Goal: Information Seeking & Learning: Learn about a topic

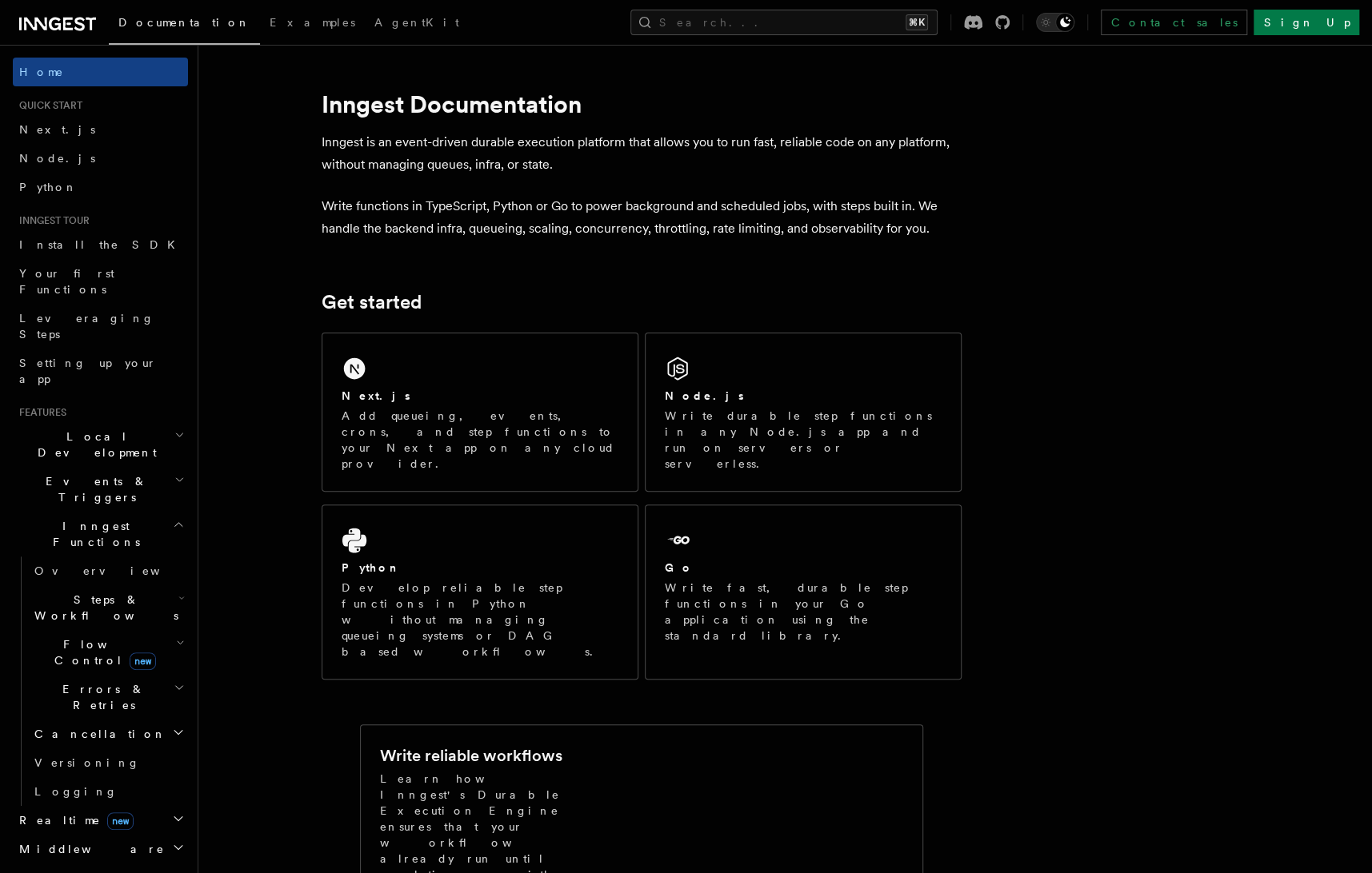
click at [113, 592] on span "Steps & Workflows" at bounding box center [102, 607] width 151 height 32
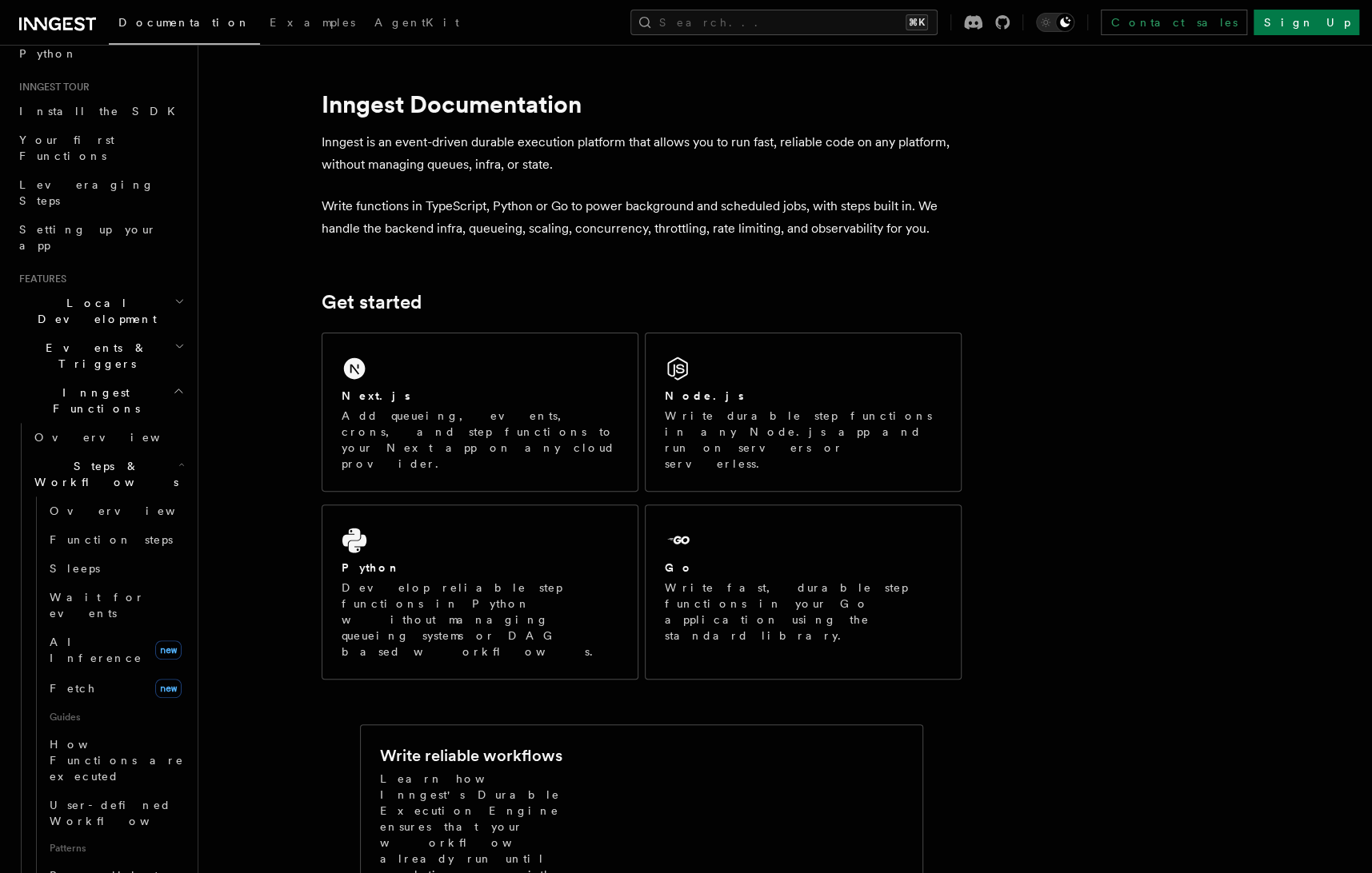
scroll to position [140, 0]
click at [114, 452] on span "Steps & Workflows" at bounding box center [102, 468] width 151 height 32
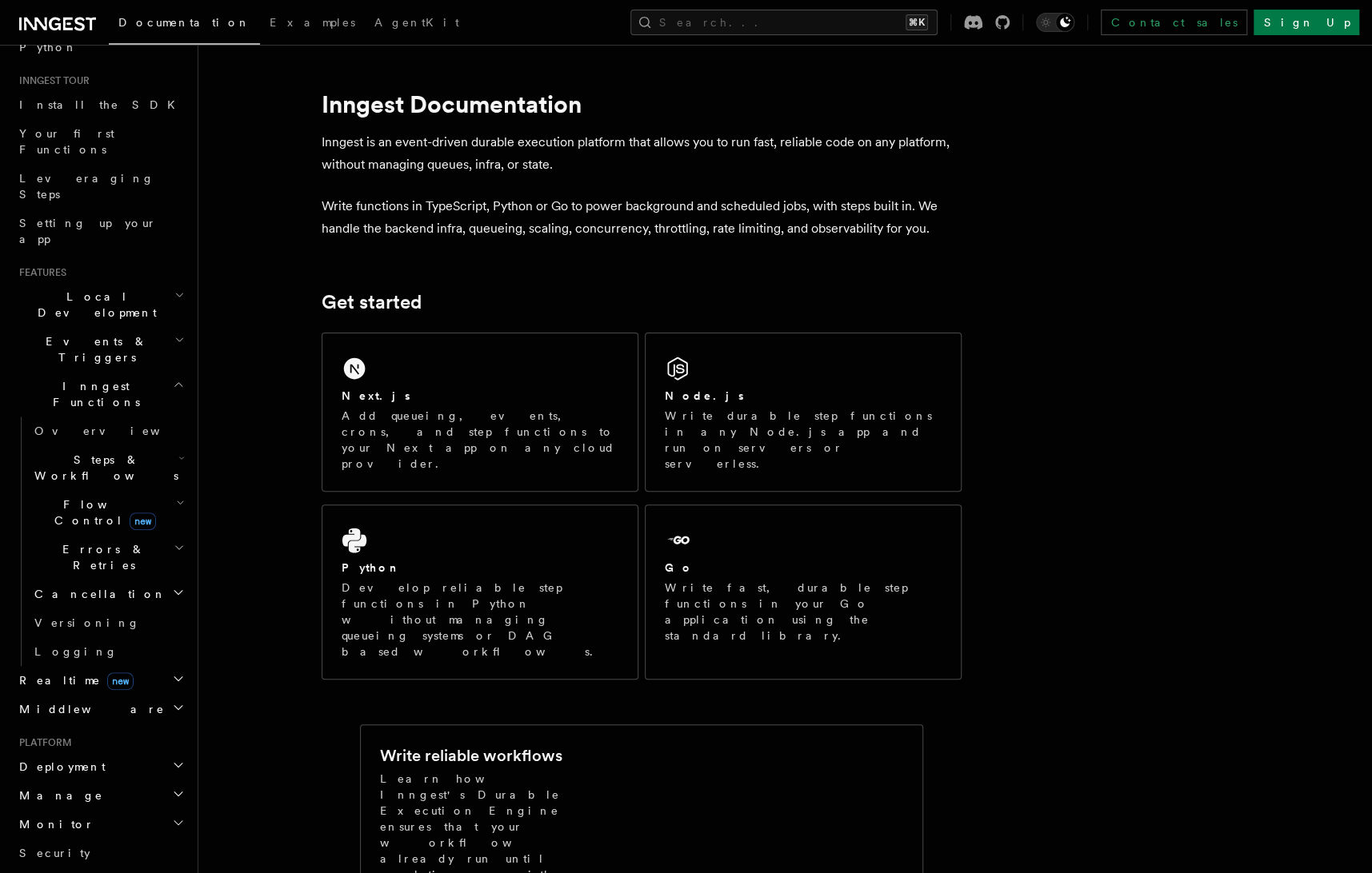
click at [104, 497] on span "Flow Control new" at bounding box center [101, 513] width 148 height 32
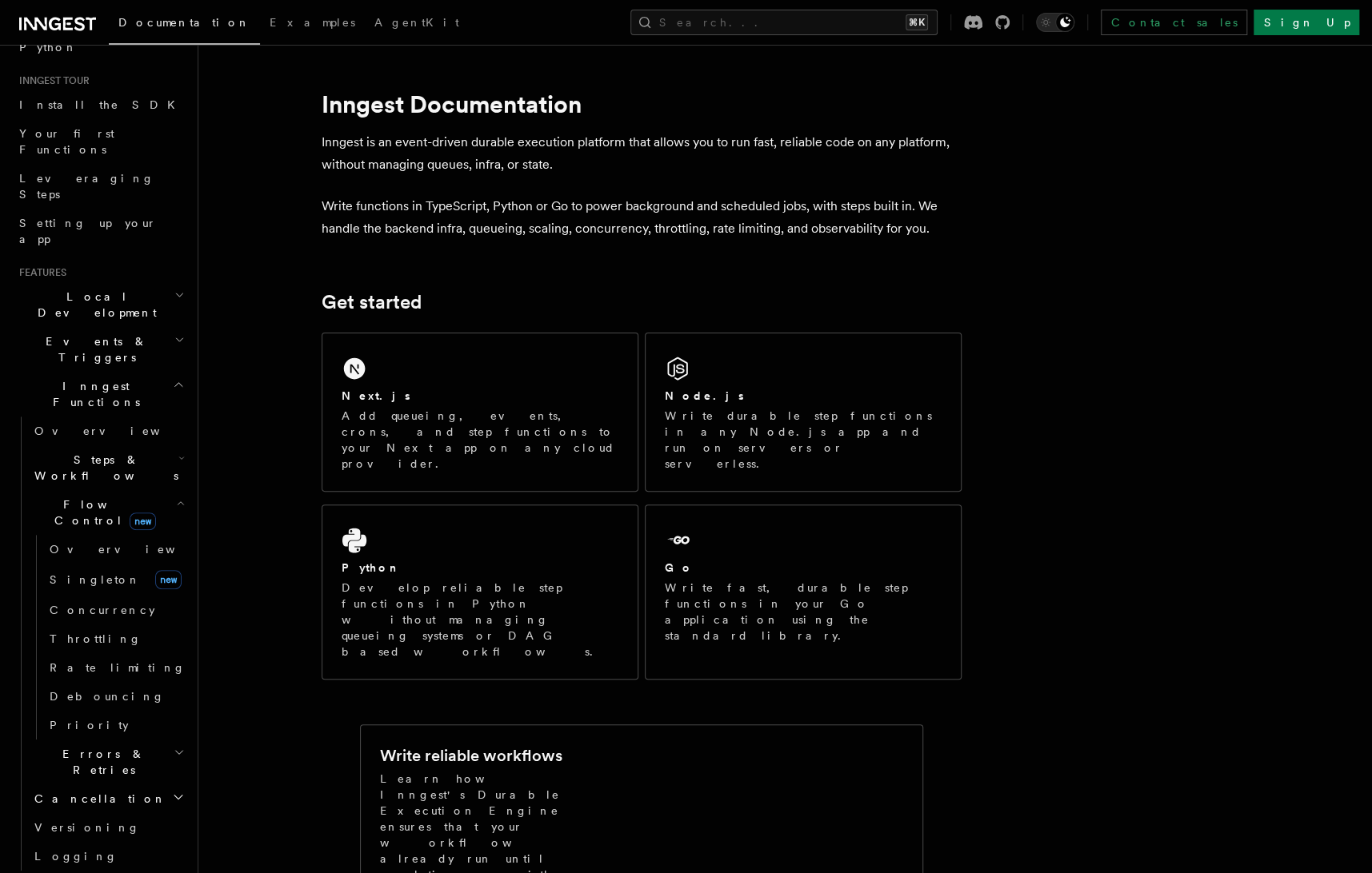
click at [104, 497] on span "Flow Control new" at bounding box center [101, 513] width 148 height 32
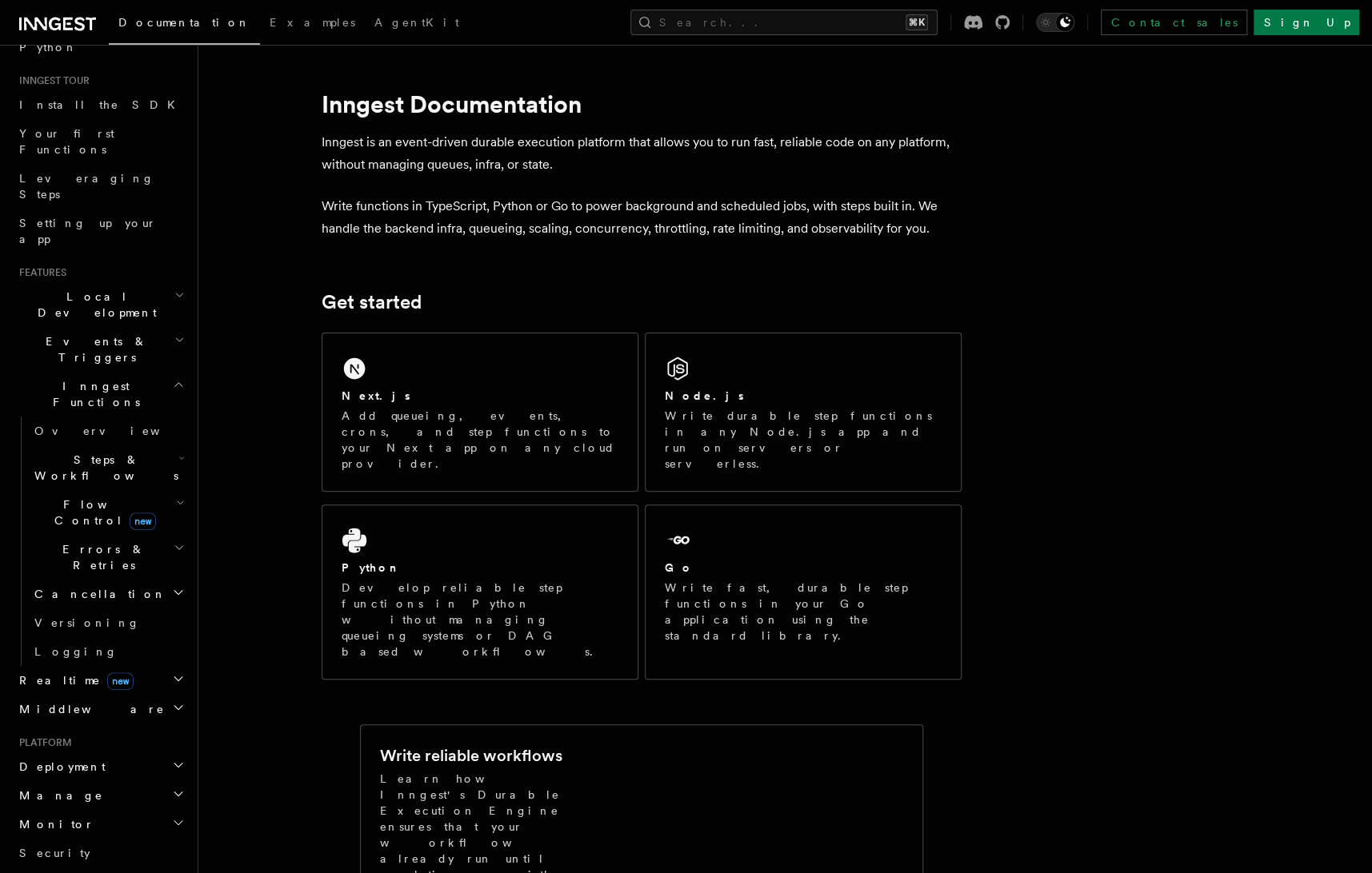
click at [106, 541] on span "Errors & Retries" at bounding box center [100, 557] width 146 height 32
click at [102, 580] on h2 "Cancellation" at bounding box center [107, 593] width 160 height 29
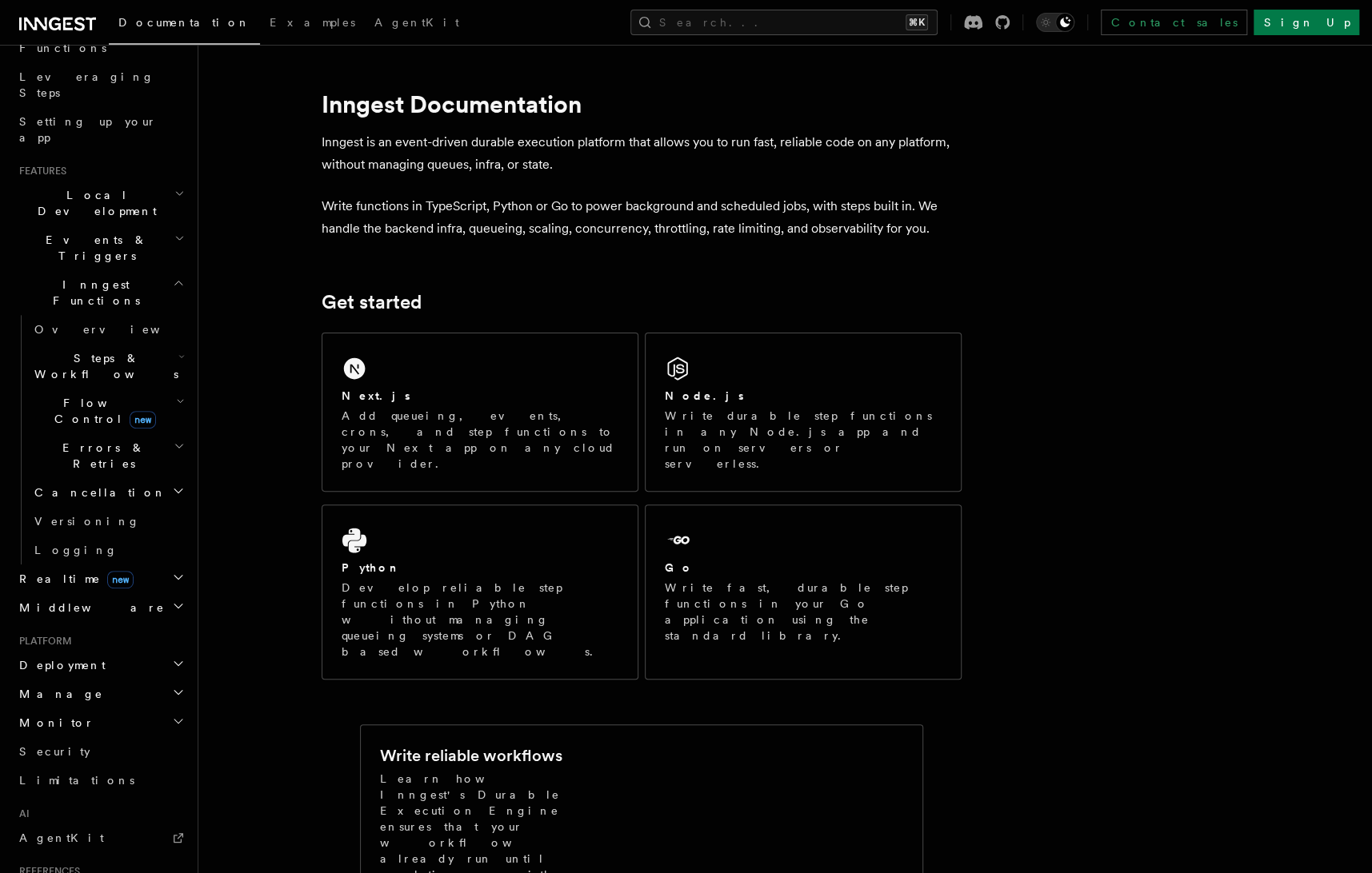
scroll to position [234, 0]
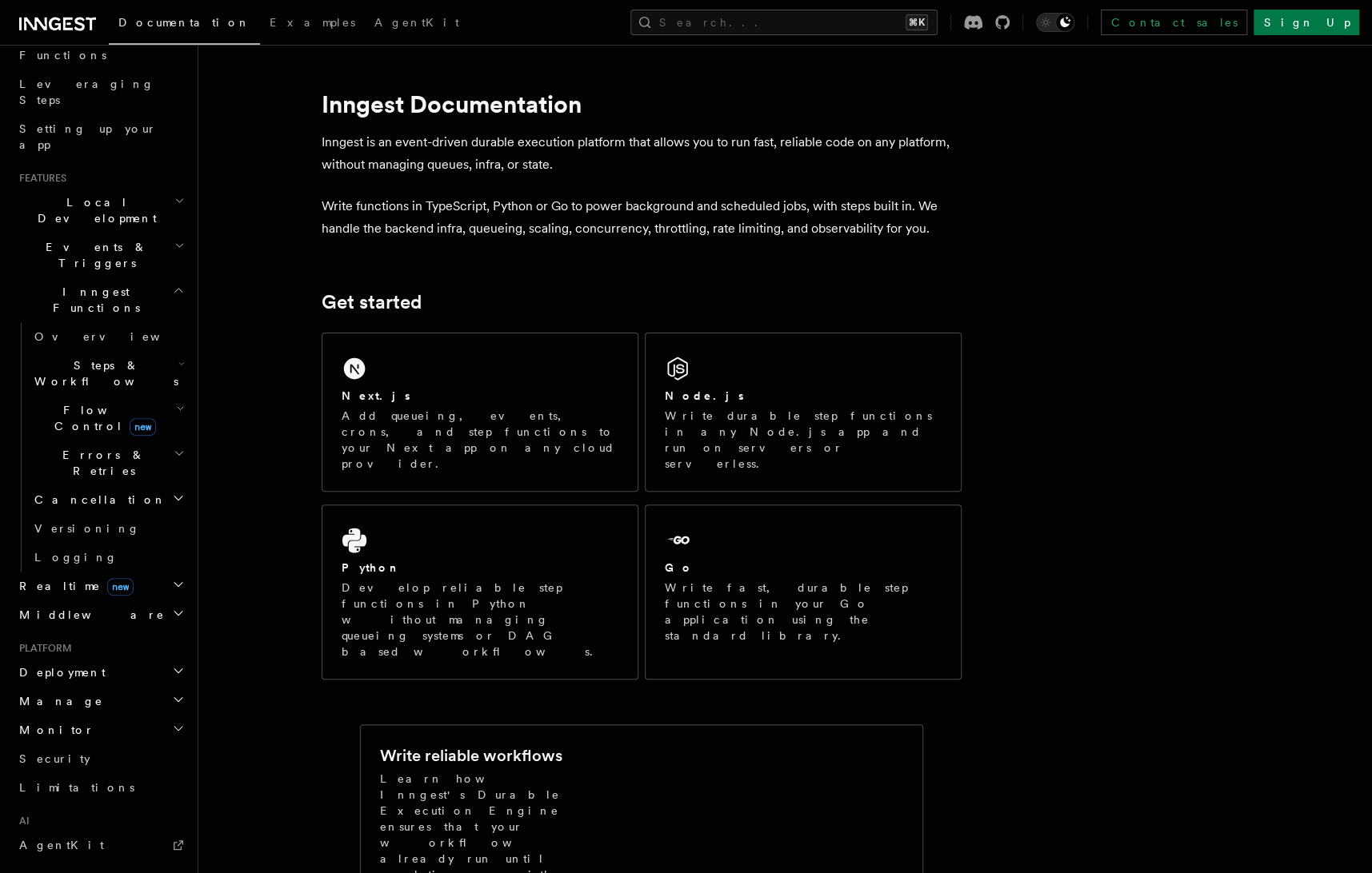
click at [90, 357] on span "Steps & Workflows" at bounding box center [102, 373] width 151 height 32
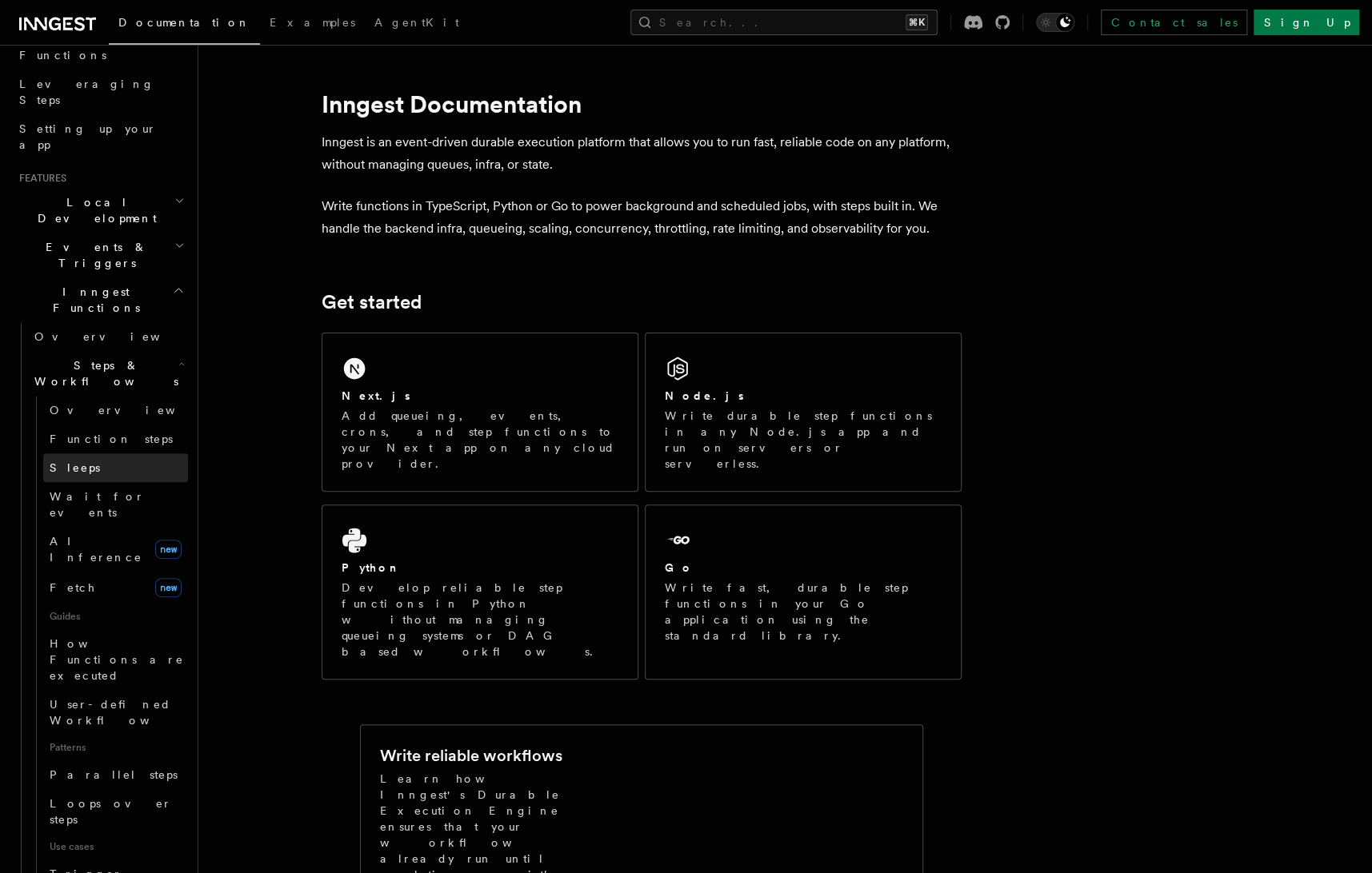
click at [80, 454] on link "Sleeps" at bounding box center [115, 468] width 145 height 29
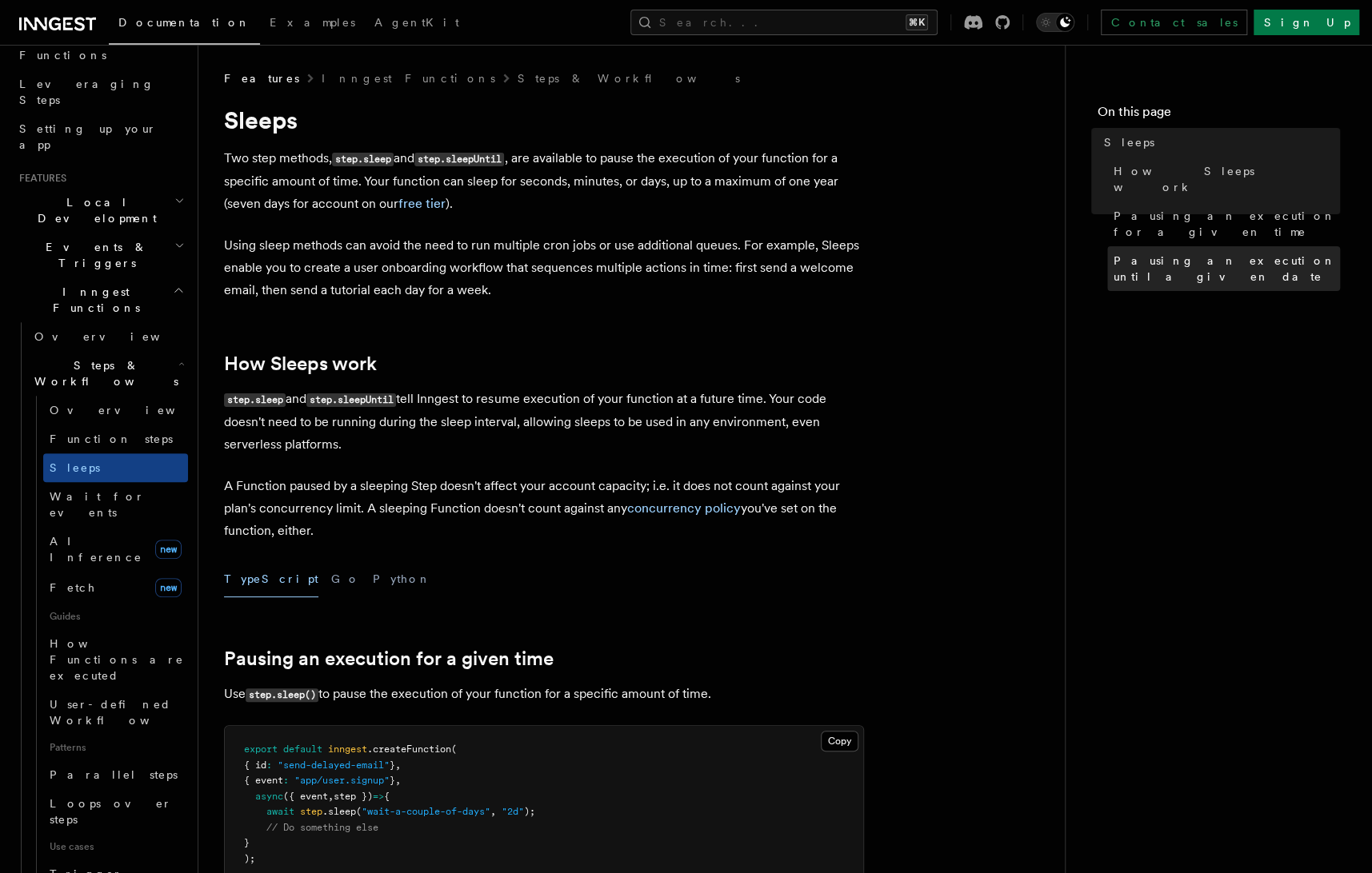
click at [1198, 253] on span "Pausing an execution until a given date" at bounding box center [1226, 269] width 226 height 32
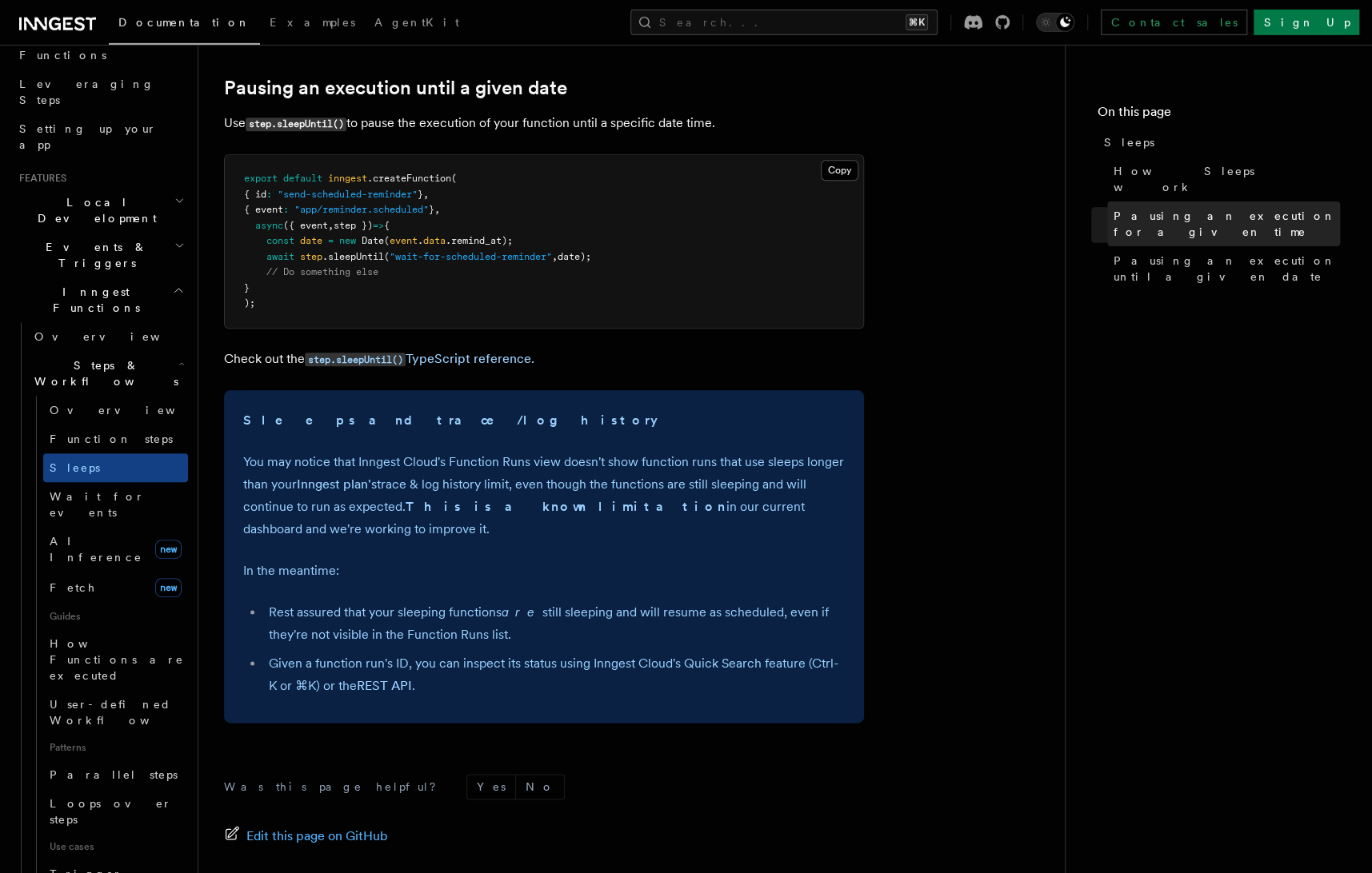
scroll to position [901, 0]
click at [1194, 208] on span "Pausing an execution for a given time" at bounding box center [1226, 223] width 226 height 32
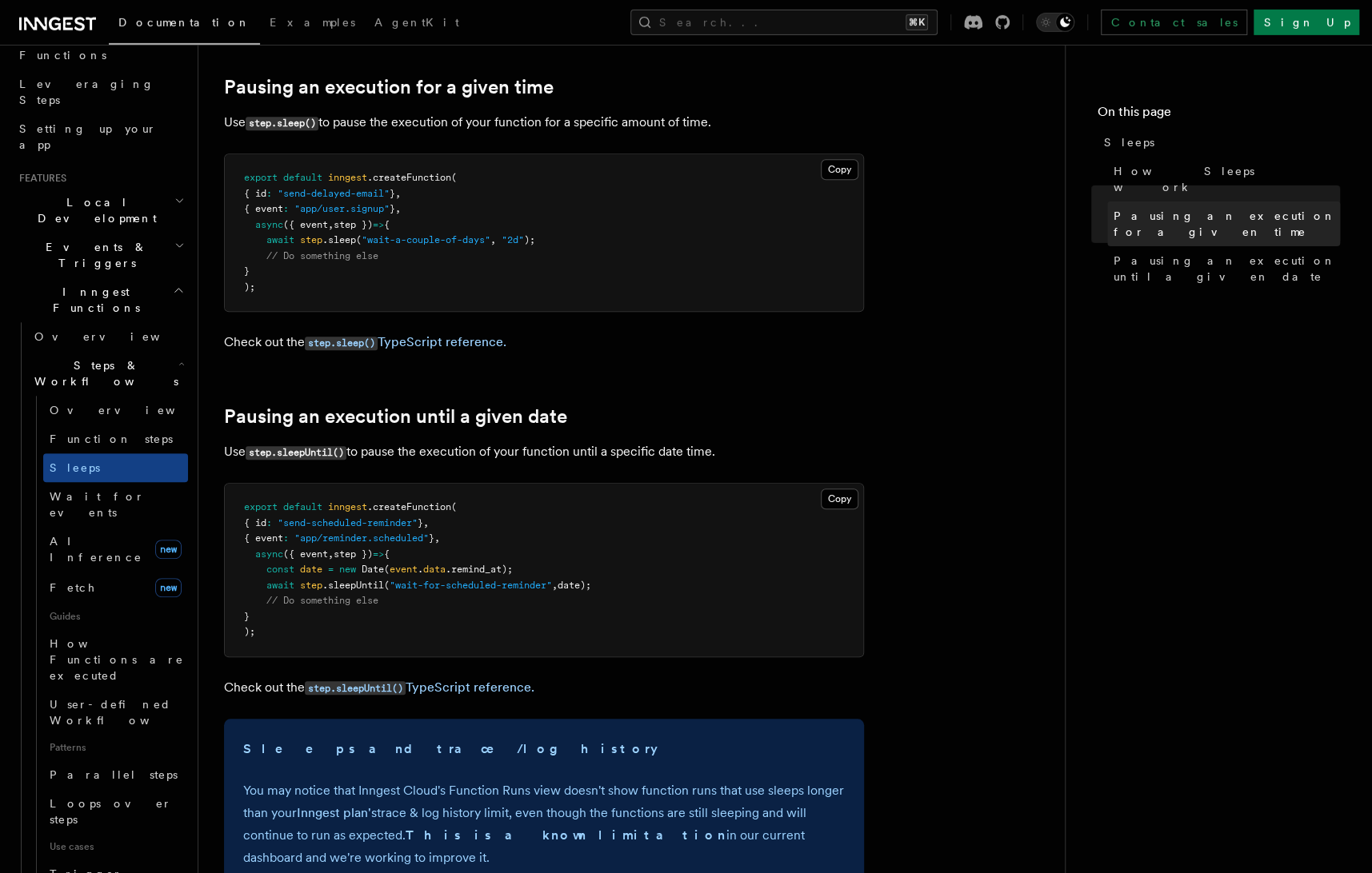
scroll to position [571, 0]
click at [70, 22] on icon at bounding box center [58, 25] width 77 height 20
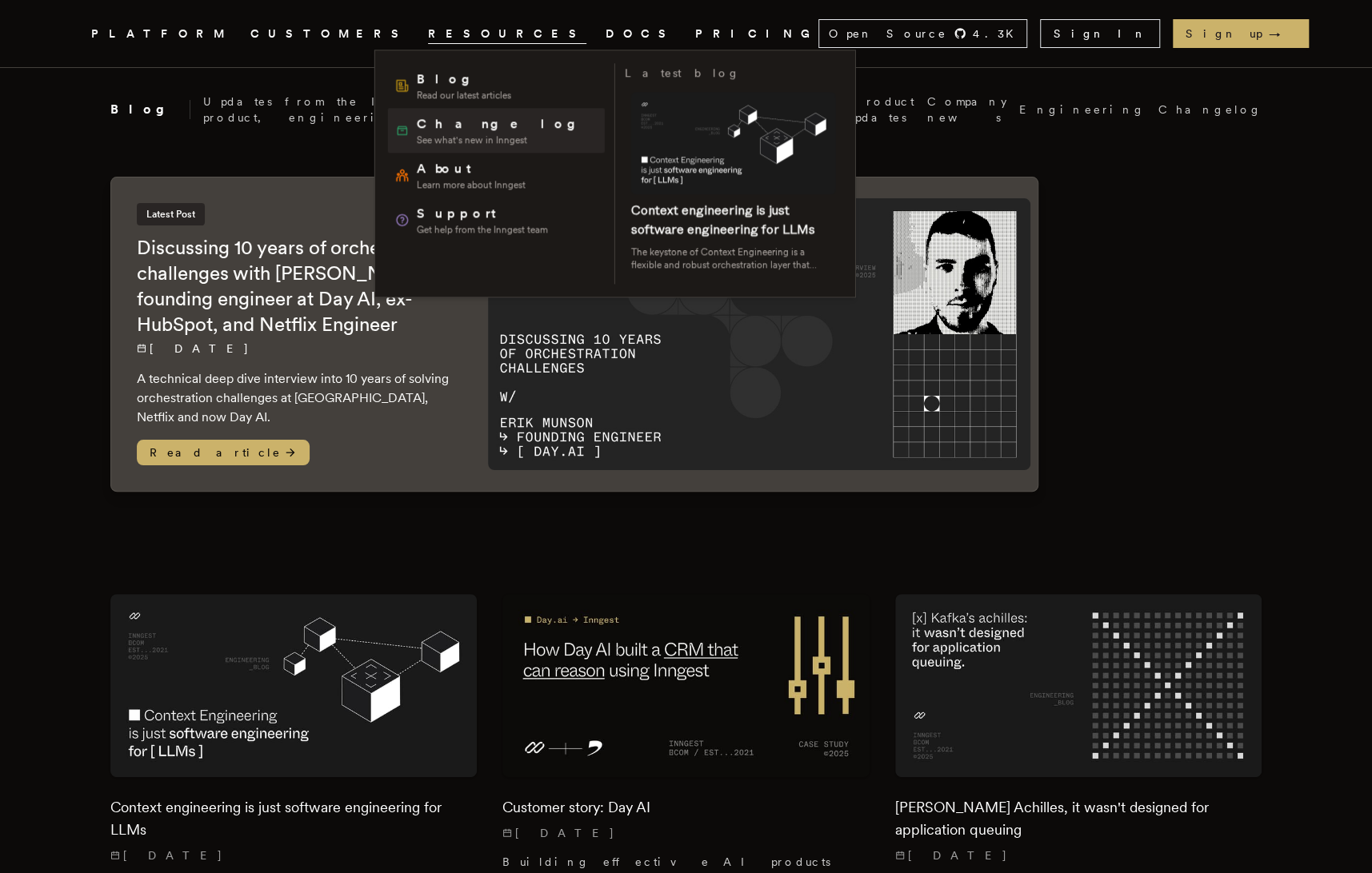
click at [431, 124] on span "Changelog" at bounding box center [501, 124] width 170 height 20
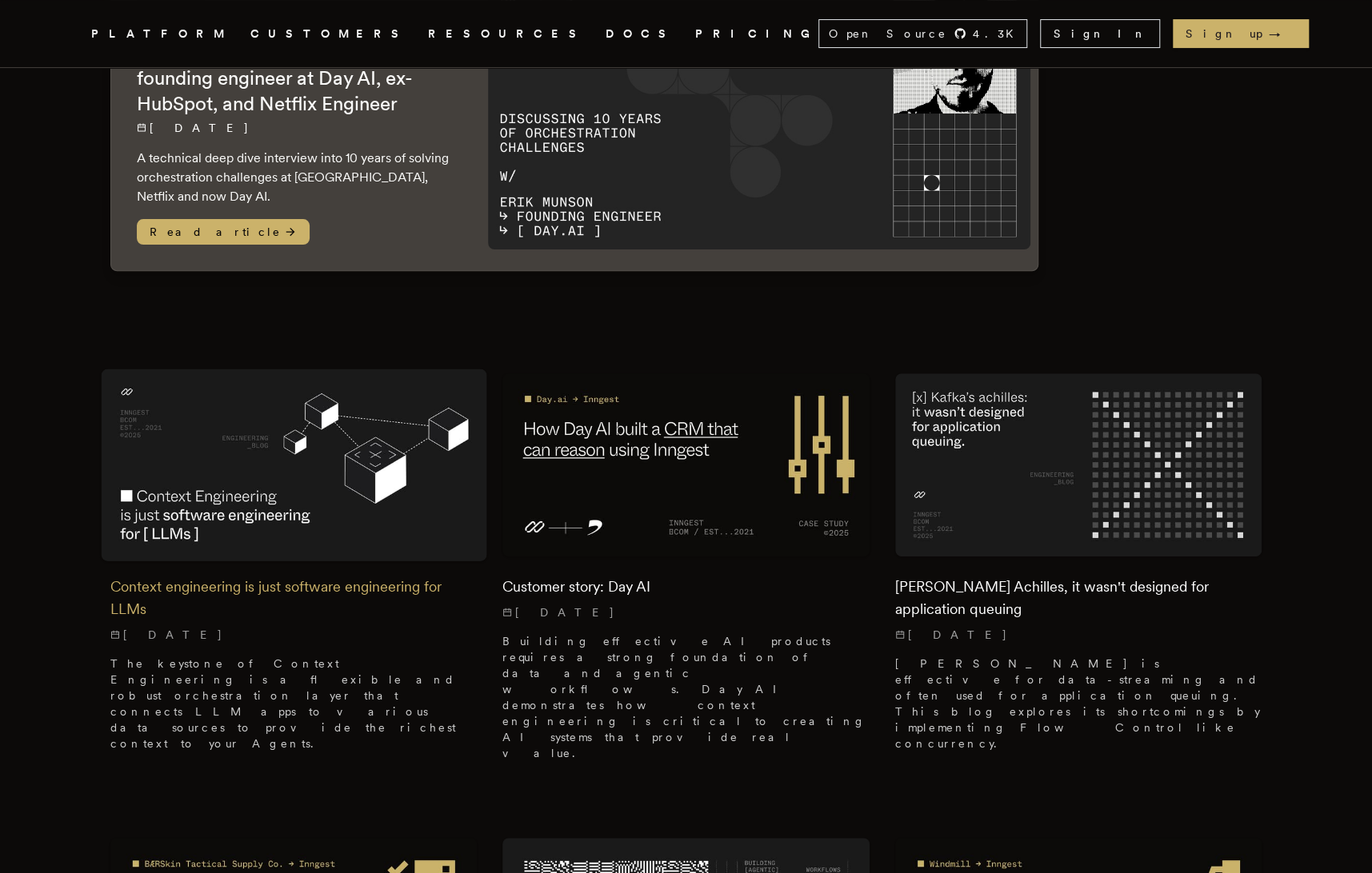
scroll to position [211, 0]
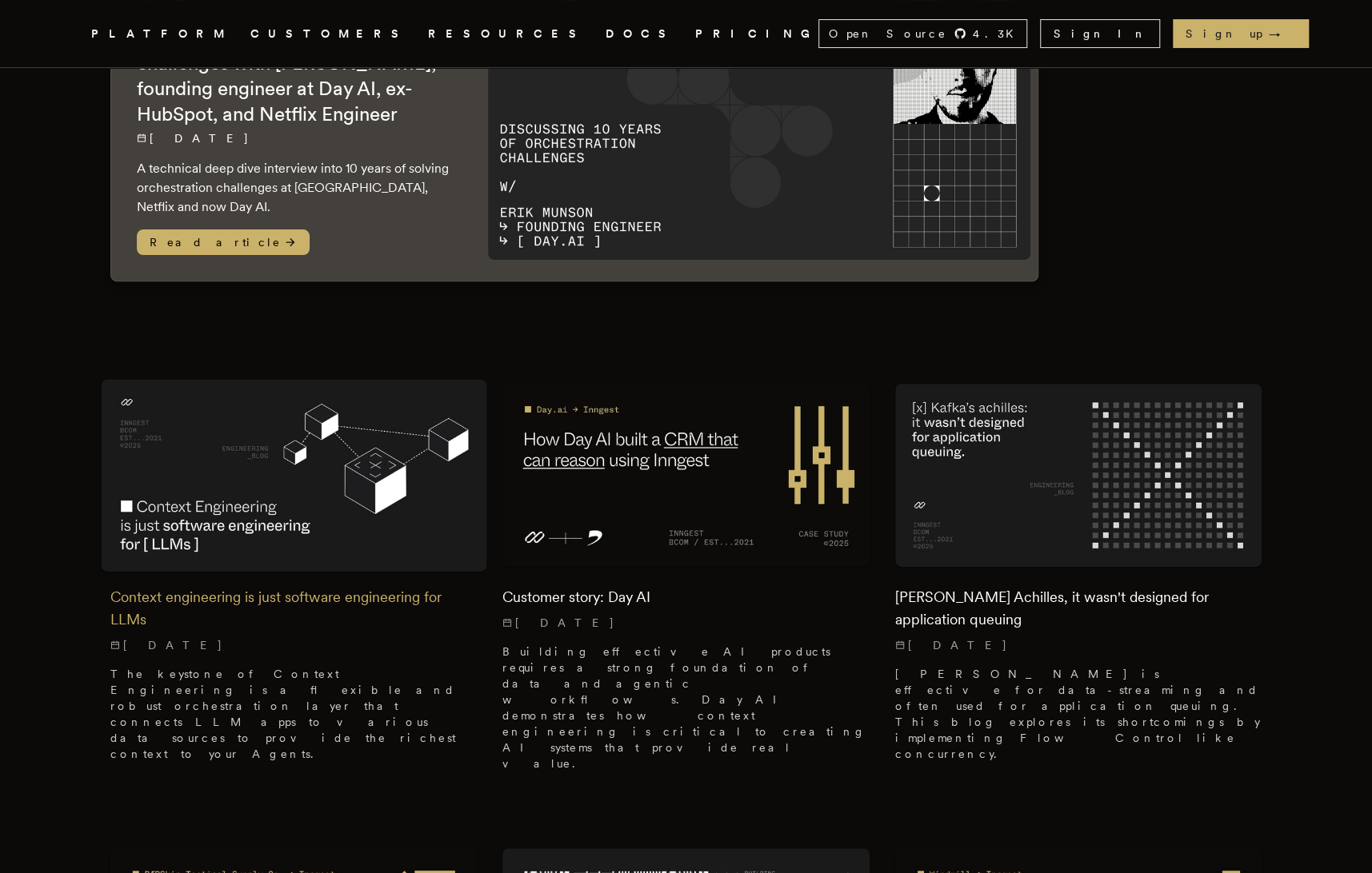
click at [405, 587] on h2 "Context engineering is just software engineering for LLMs" at bounding box center [293, 609] width 367 height 45
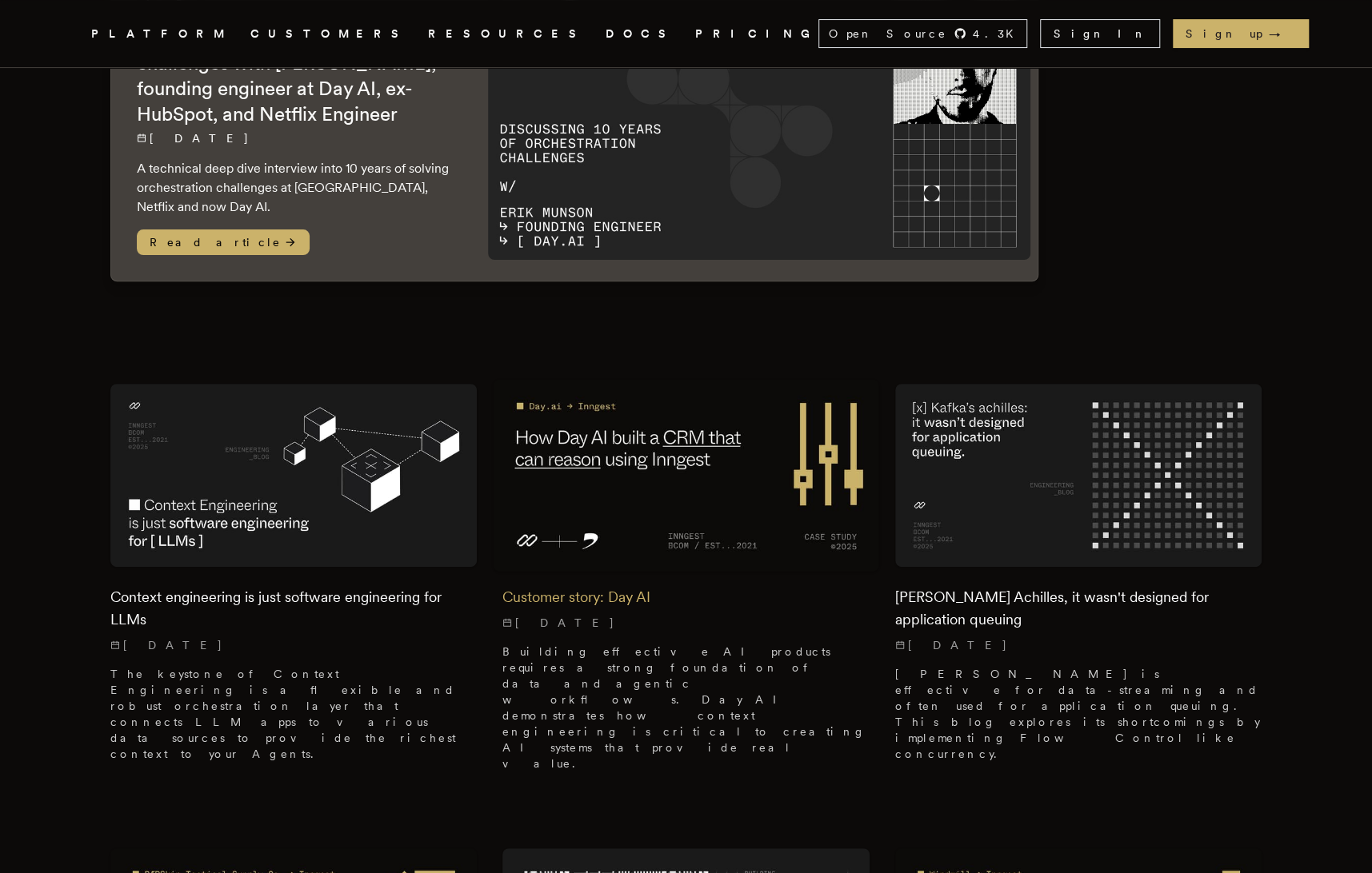
click at [638, 587] on h2 "Customer story: Day AI" at bounding box center [685, 597] width 367 height 23
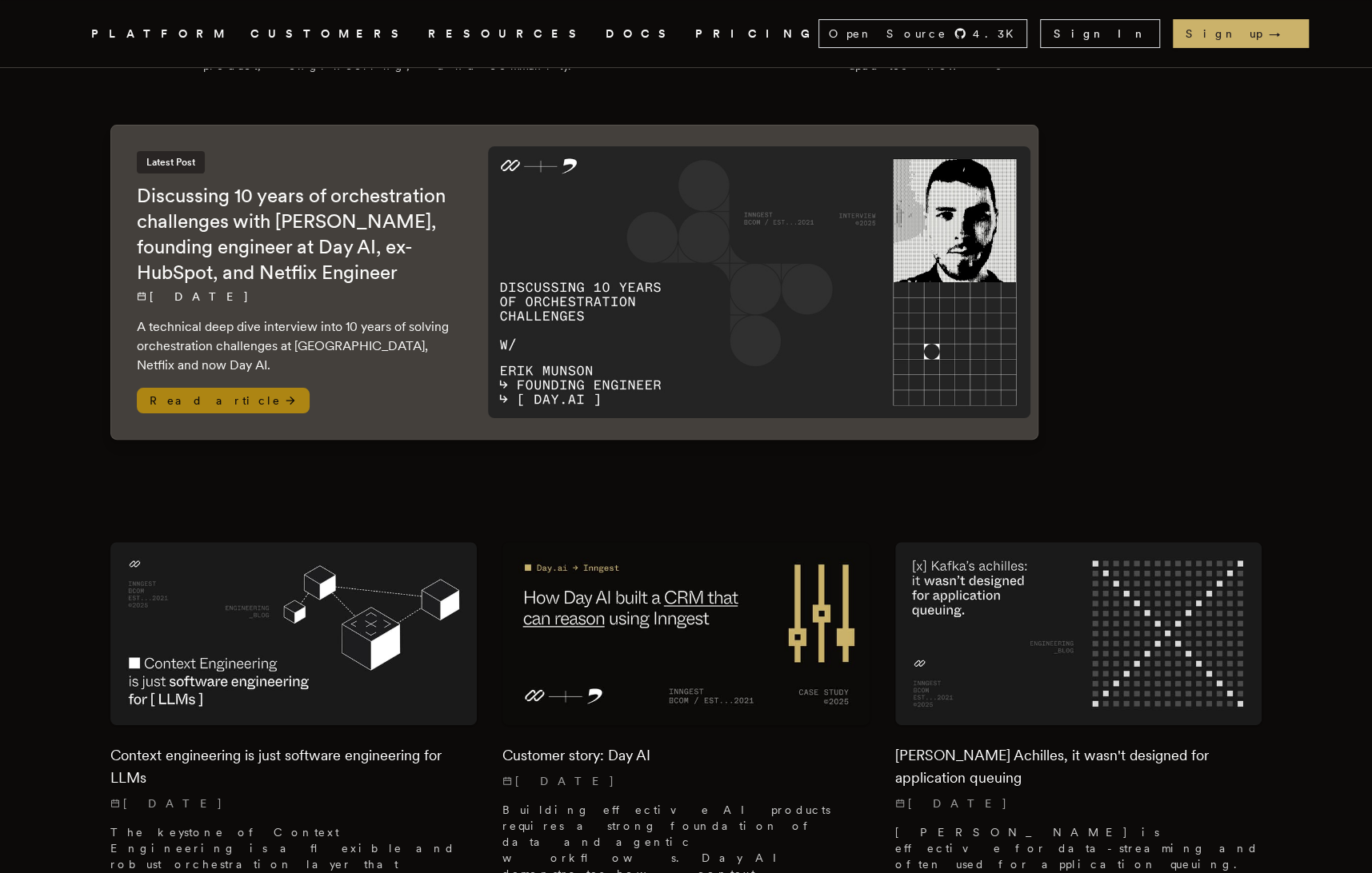
scroll to position [0, 0]
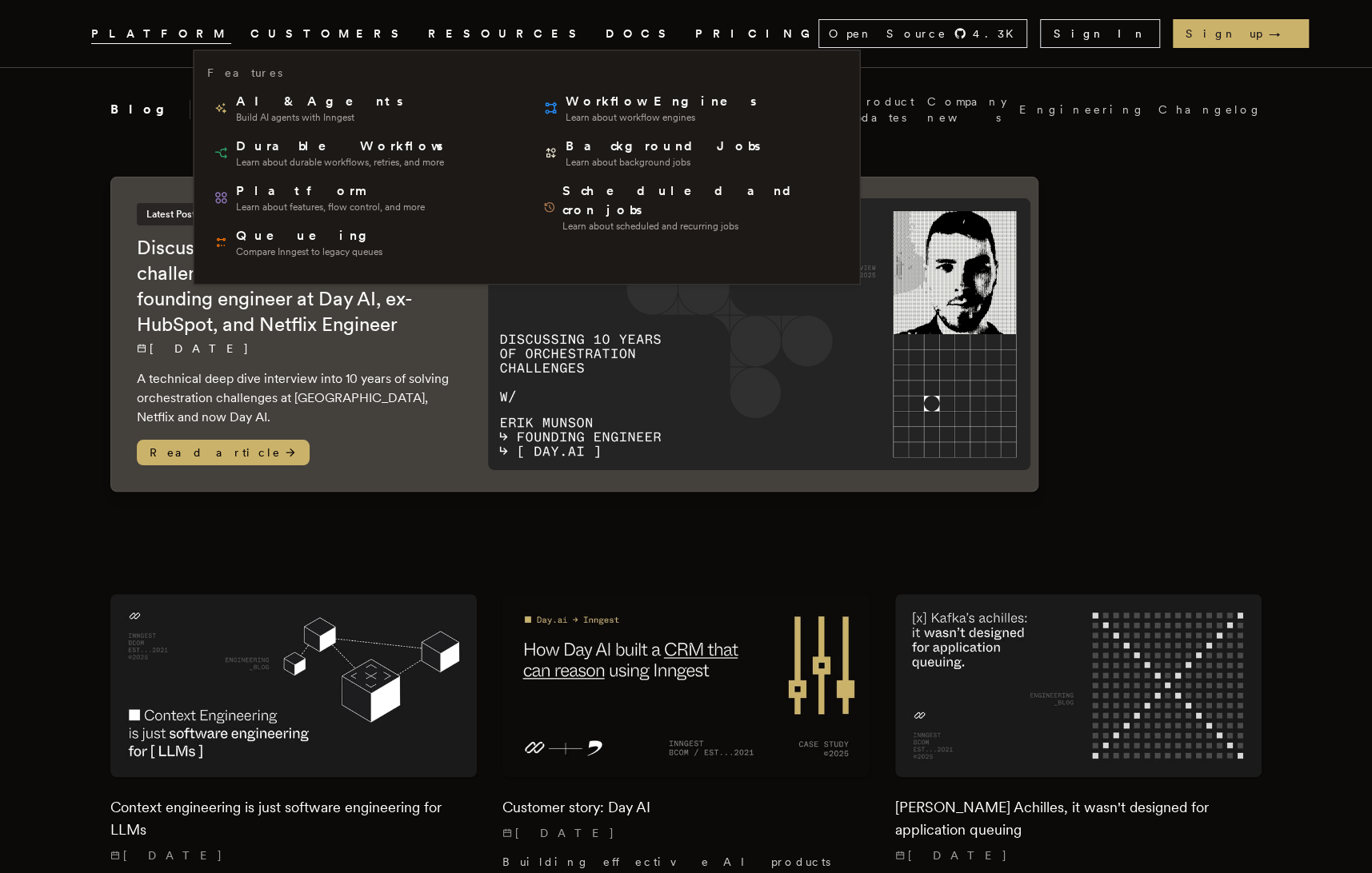
click at [72, 32] on icon ".cls-1 { fill: #FAFAF9; }" at bounding box center [72, 33] width 0 height 20
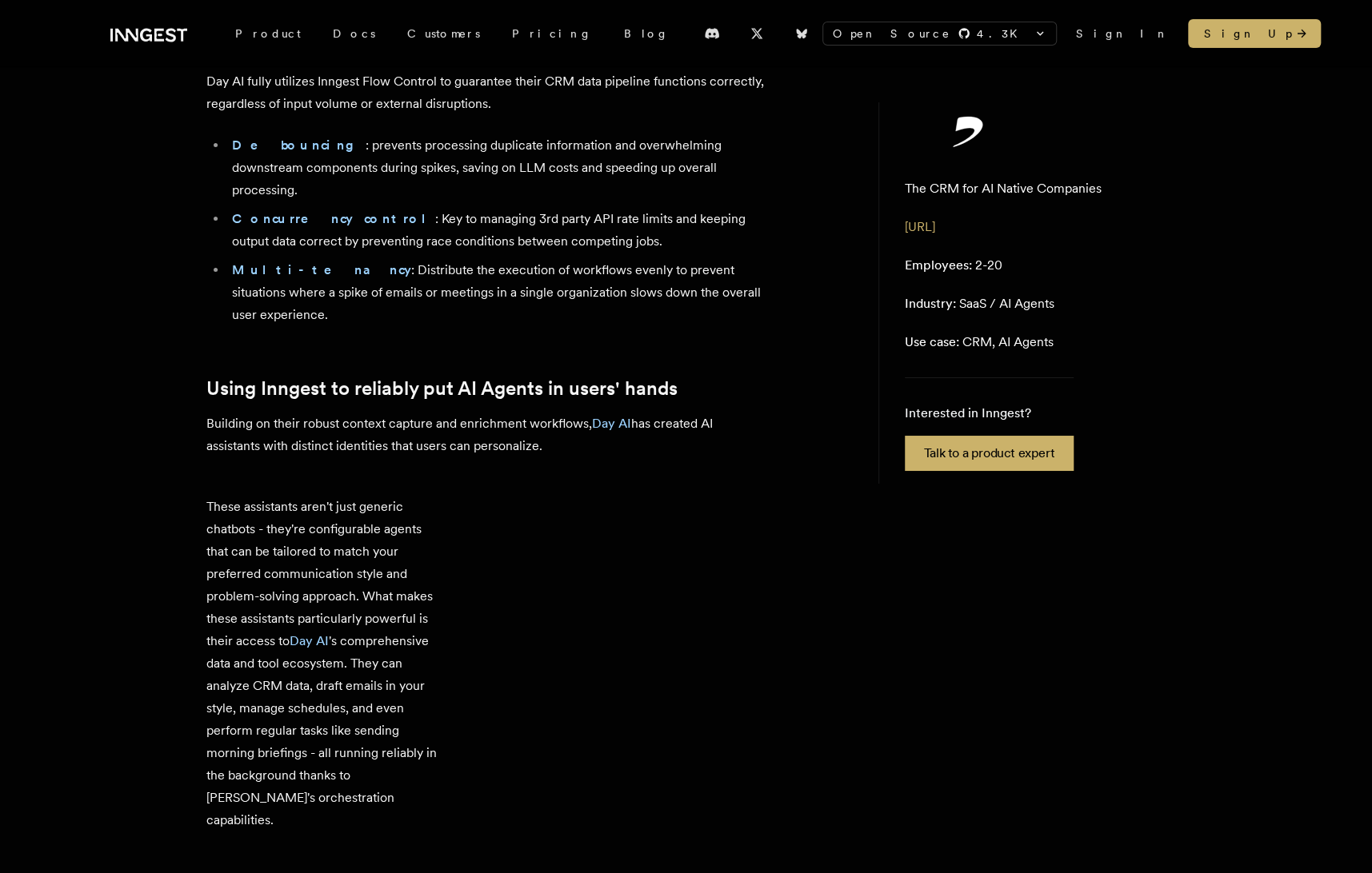
scroll to position [3862, 0]
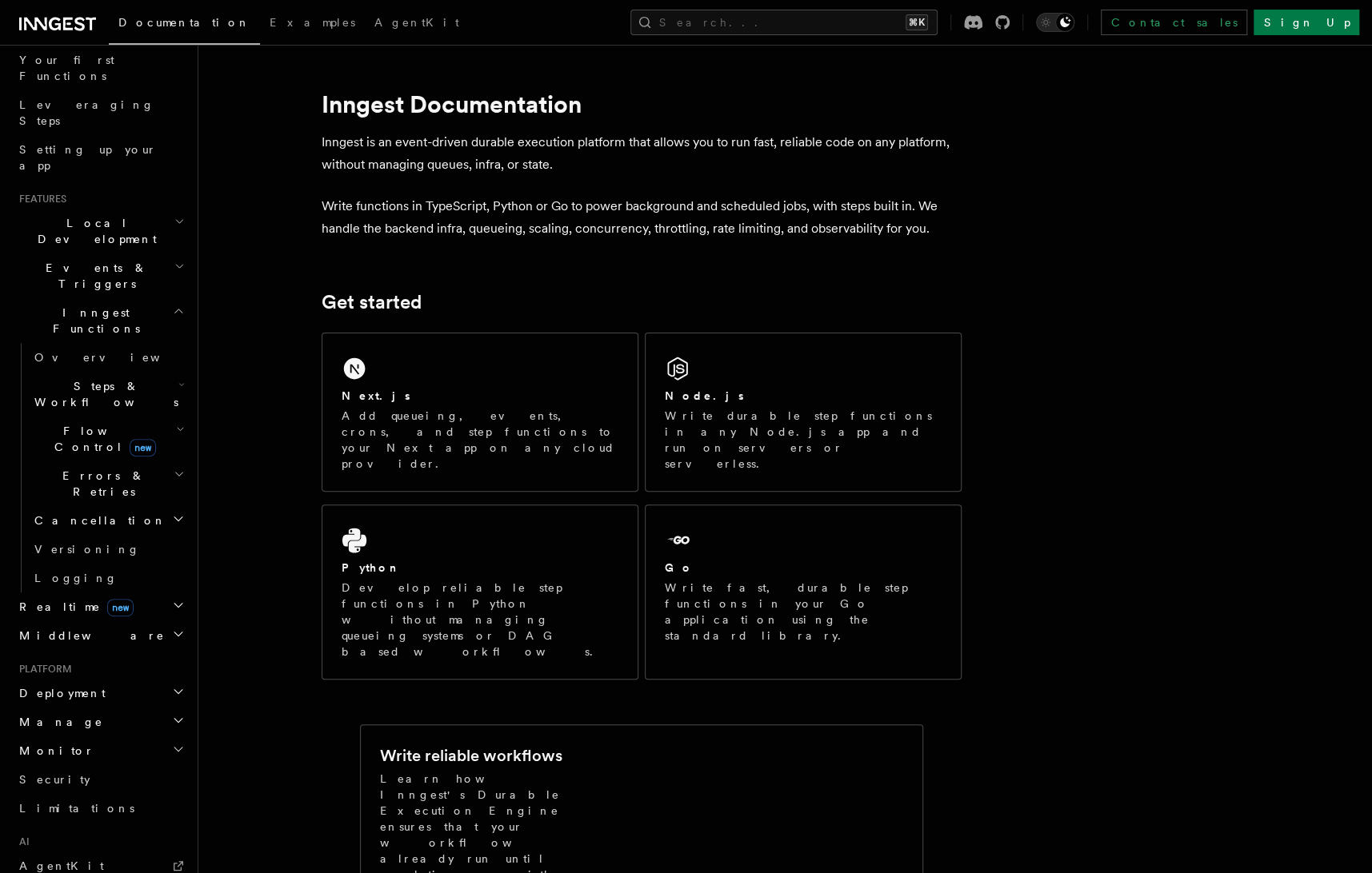
scroll to position [234, 0]
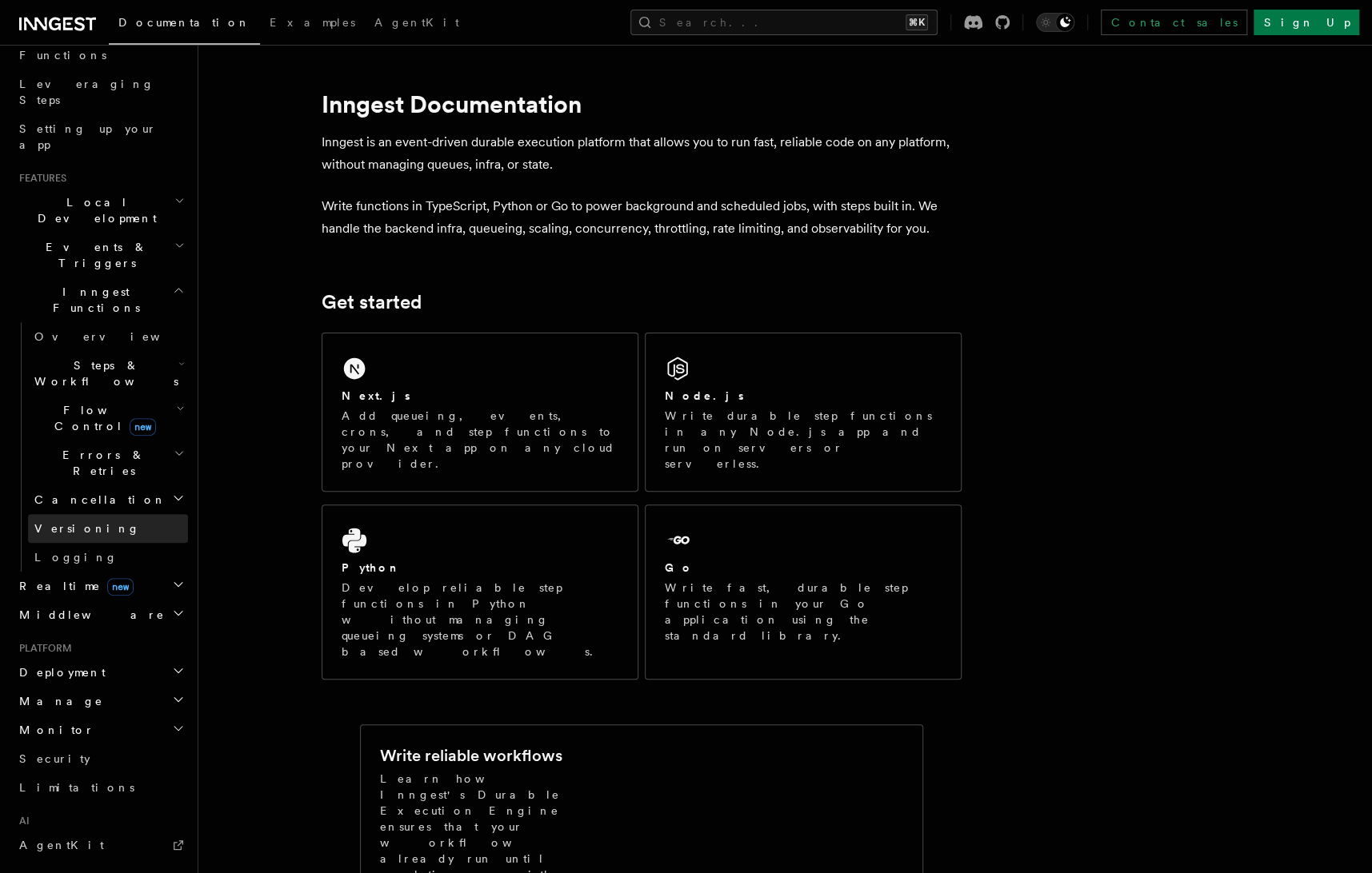
click at [72, 523] on span "Versioning" at bounding box center [87, 529] width 105 height 13
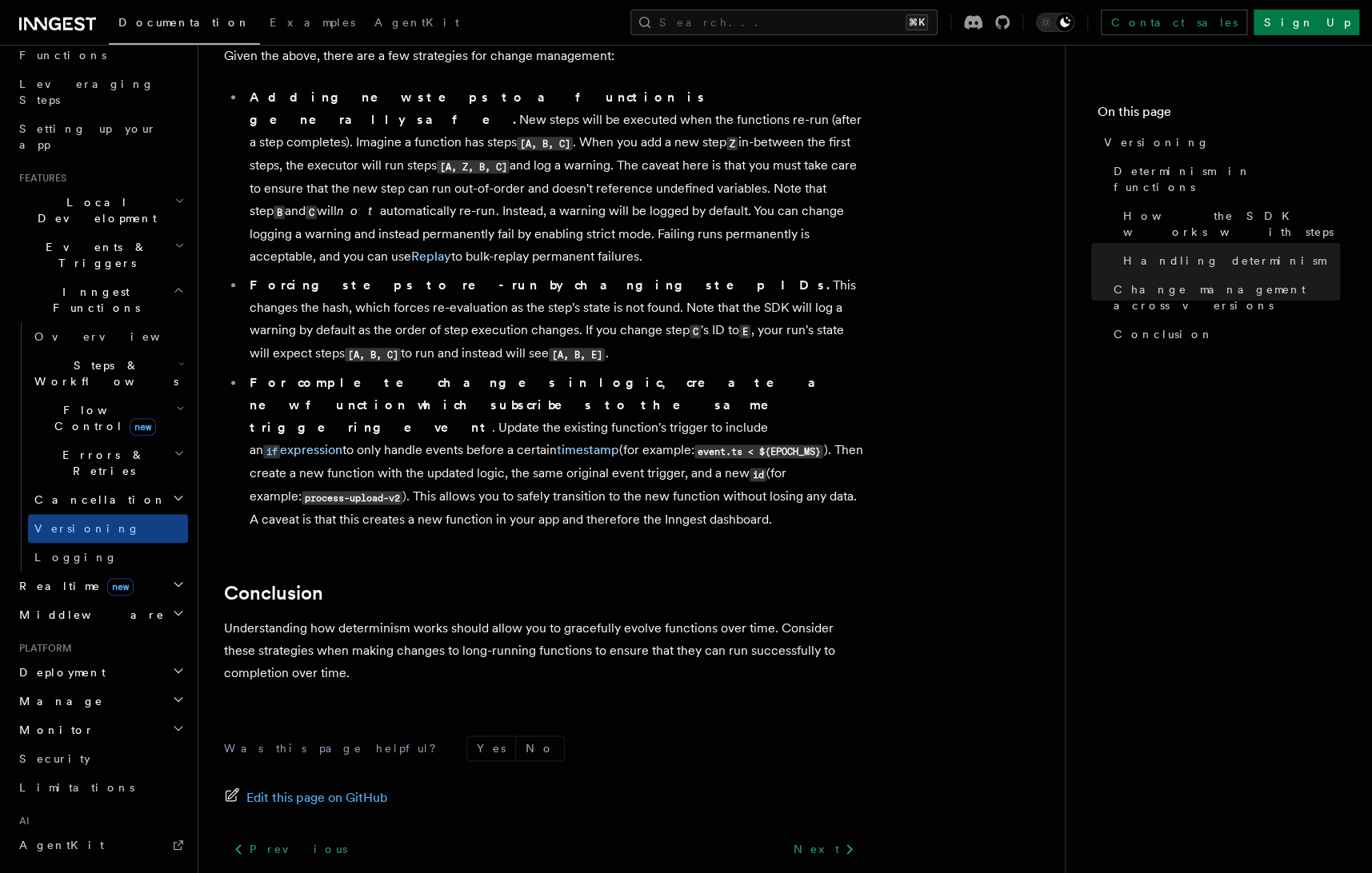
scroll to position [1107, 0]
